Goal: Use online tool/utility: Utilize a website feature to perform a specific function

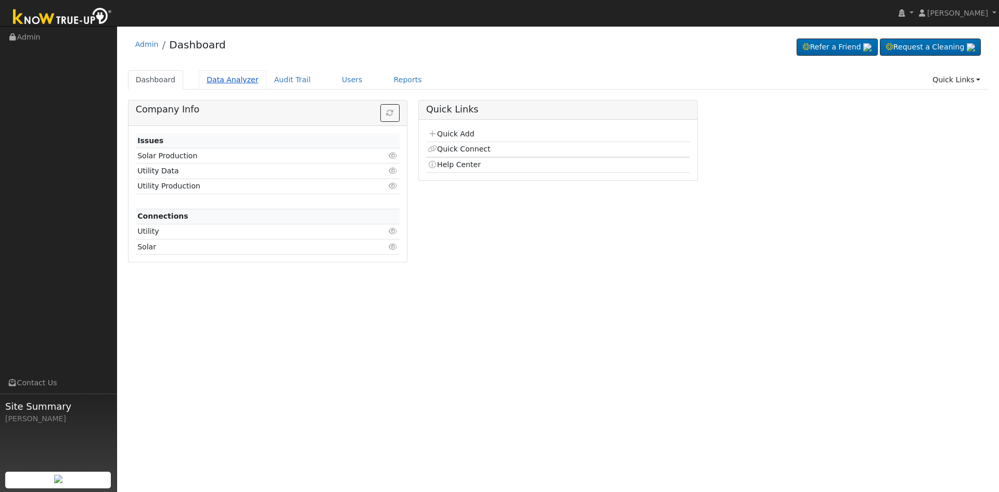
click at [225, 75] on link "Data Analyzer" at bounding box center [233, 79] width 68 height 19
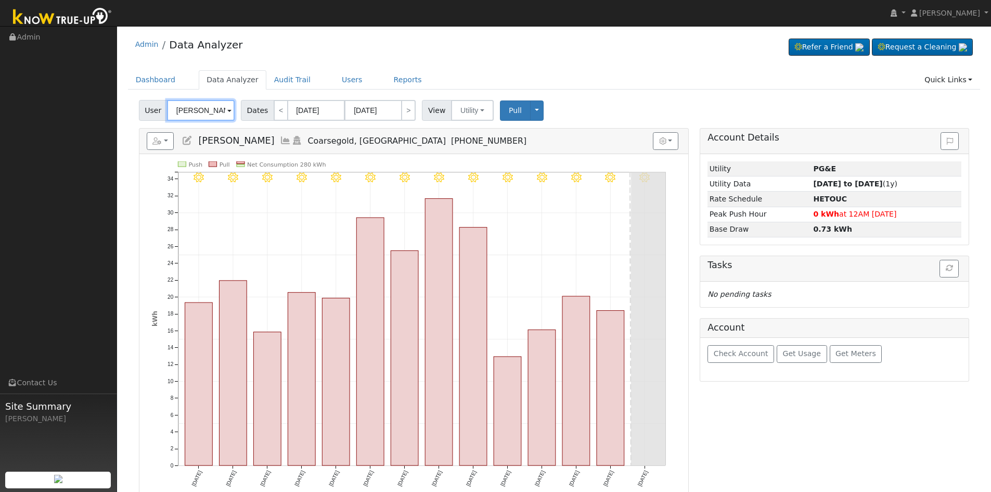
click at [198, 108] on input "William Meneley" at bounding box center [201, 110] width 68 height 21
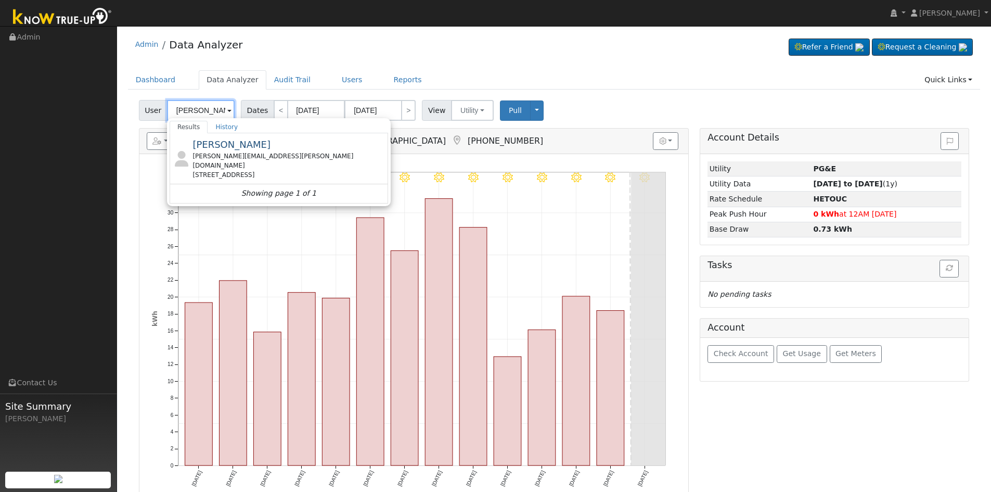
scroll to position [0, 2]
type input "Cindy Hielscher"
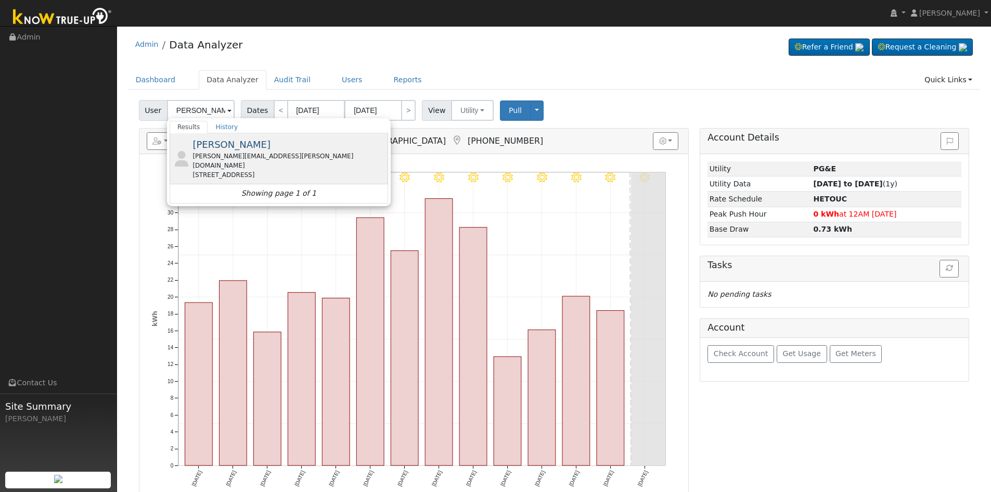
scroll to position [0, 0]
click at [275, 158] on div "cindy.hielscher@yahoo.com" at bounding box center [289, 160] width 193 height 19
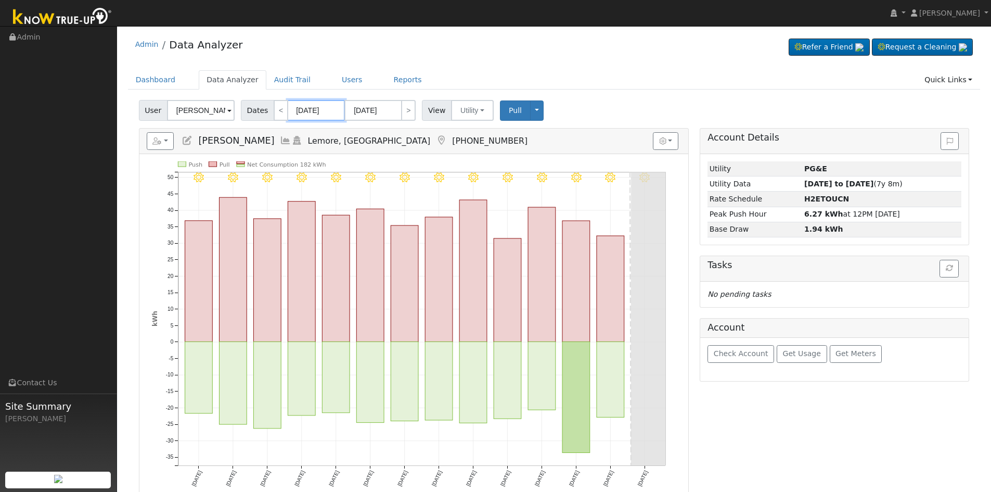
click at [299, 109] on input "08/28/2025" at bounding box center [316, 110] width 57 height 21
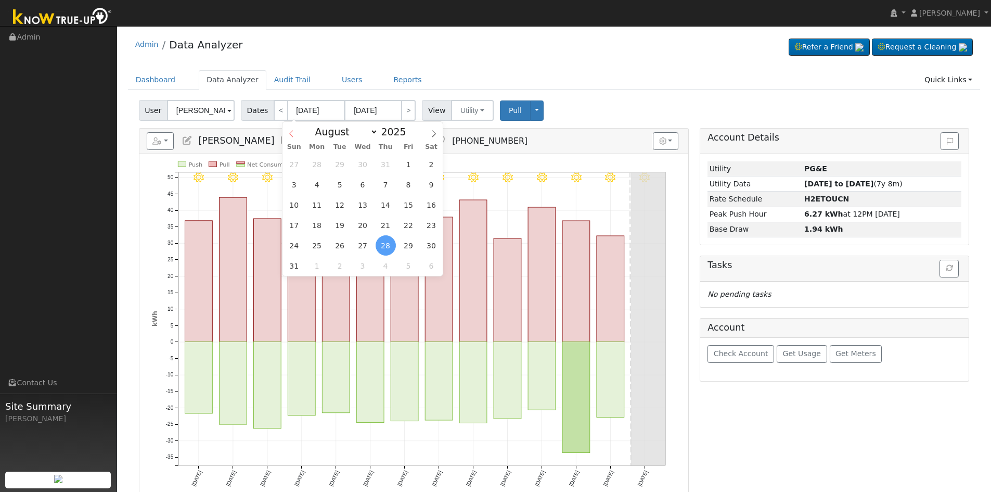
click at [293, 133] on icon at bounding box center [291, 133] width 7 height 7
click at [294, 135] on icon at bounding box center [291, 133] width 7 height 7
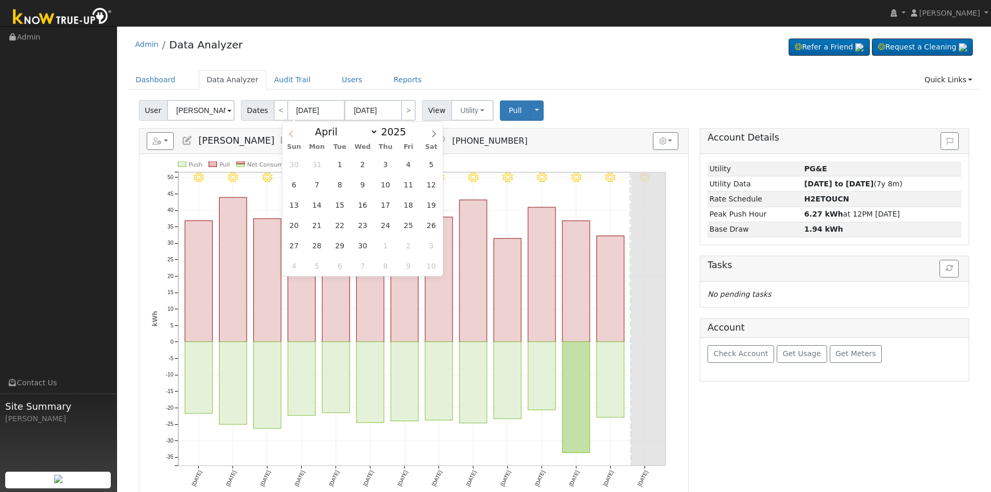
select select "2"
click at [337, 226] on span "18" at bounding box center [340, 225] width 20 height 20
type input "03/18/2025"
type input "03/31/2025"
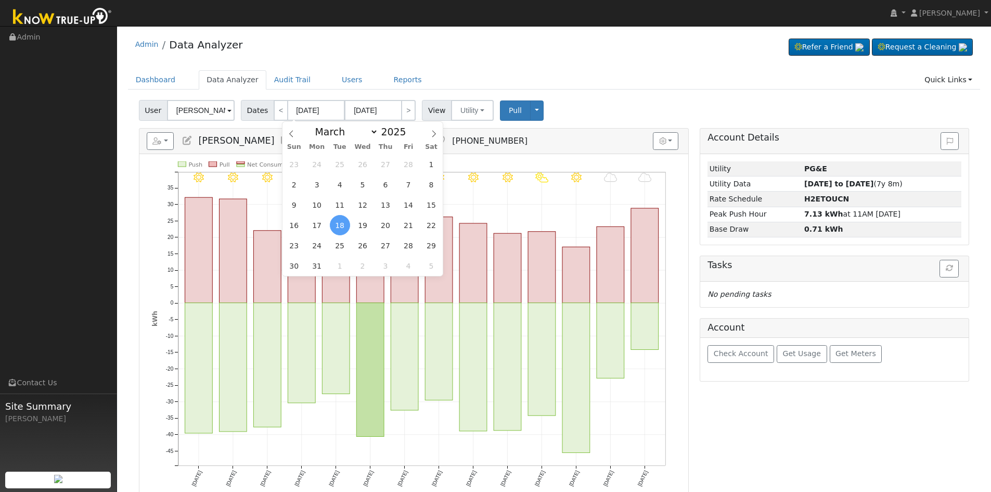
click at [133, 257] on div "User Cindy Hielscher Account - Default Ac... - Default Account - 11771 17th Ave…" at bounding box center [554, 353] width 853 height 515
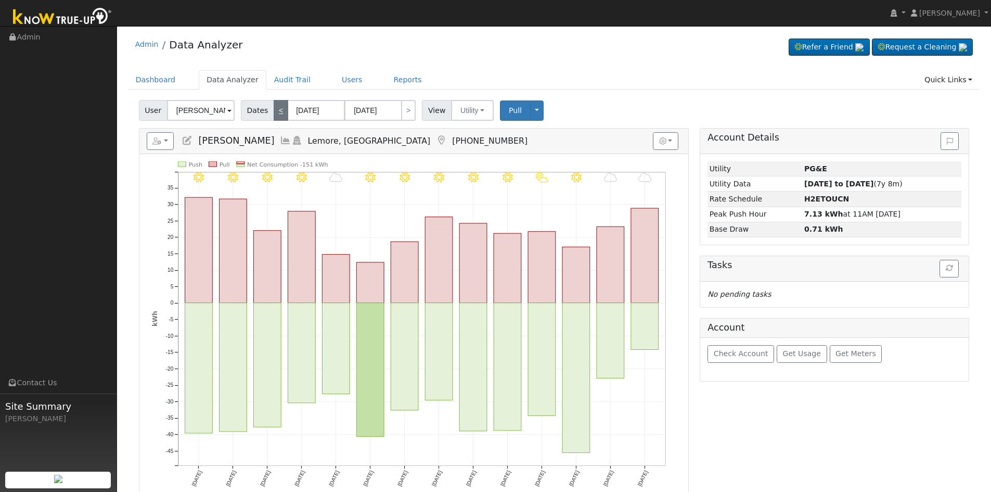
click at [278, 115] on link "<" at bounding box center [281, 110] width 15 height 21
type input "03/04/2025"
type input "03/17/2025"
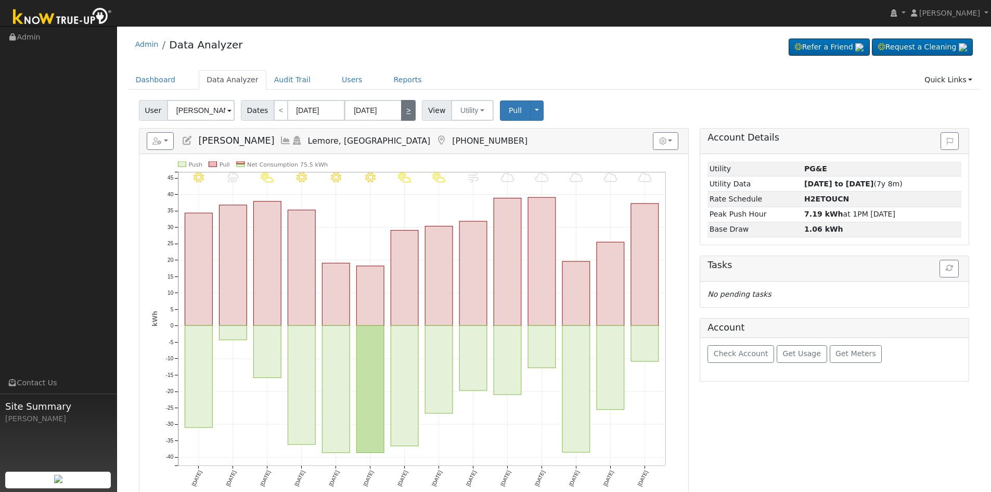
click at [406, 109] on link ">" at bounding box center [408, 110] width 15 height 21
type input "03/18/2025"
type input "03/31/2025"
